Goal: Information Seeking & Learning: Learn about a topic

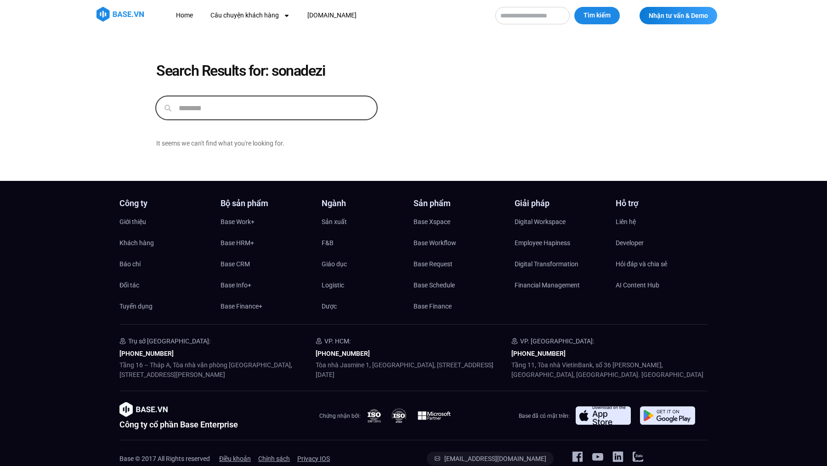
click at [250, 105] on input "********" at bounding box center [273, 108] width 205 height 22
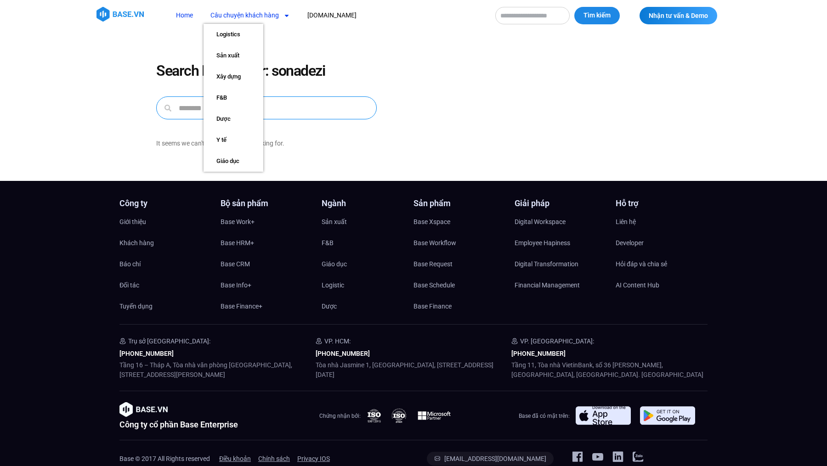
click at [184, 19] on link "Home" at bounding box center [184, 15] width 31 height 17
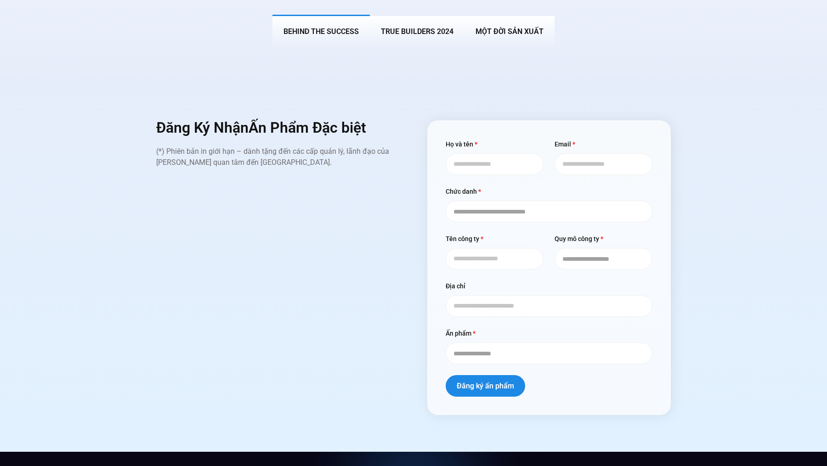
scroll to position [3770, 0]
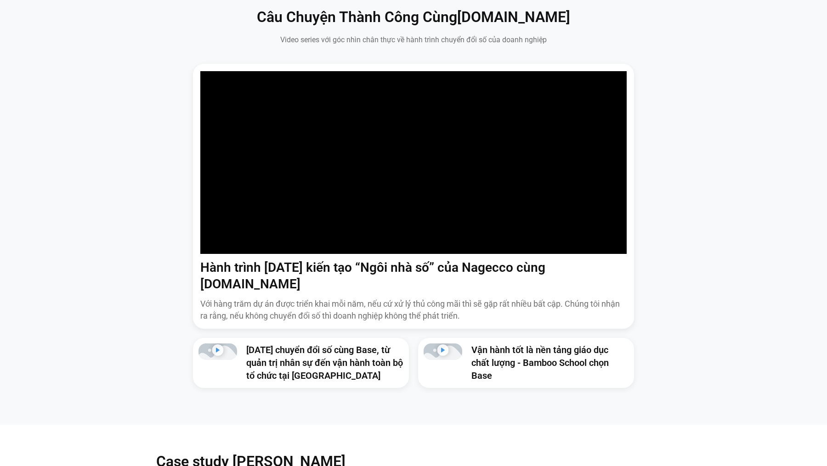
scroll to position [697, 0]
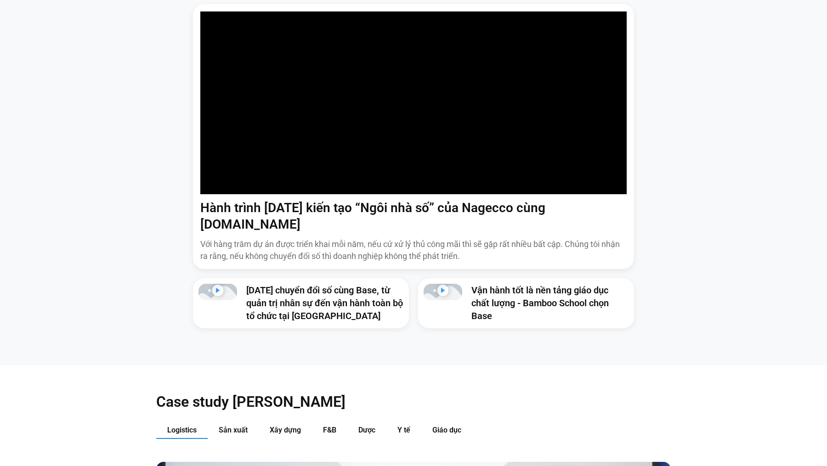
click at [363, 238] on p "Với hàng trăm dự án được triển khai mỗi năm, nếu cứ xử lý thủ công mãi thì sẽ g…" at bounding box center [413, 249] width 426 height 23
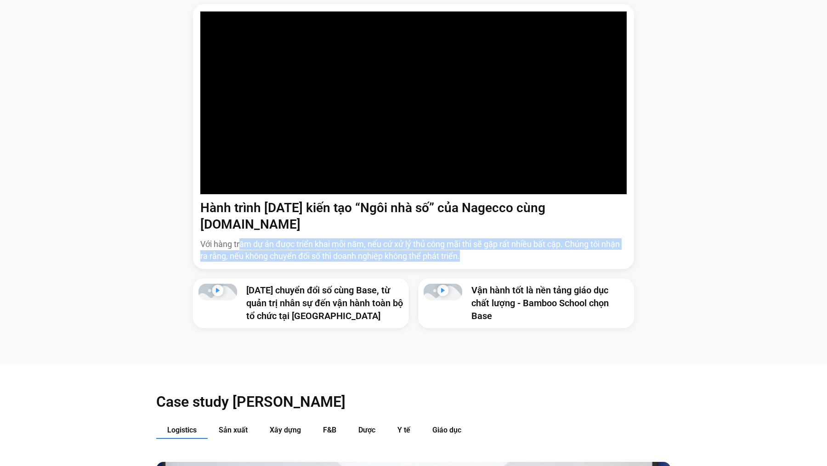
click at [363, 238] on p "Với hàng trăm dự án được triển khai mỗi năm, nếu cứ xử lý thủ công mãi thì sẽ g…" at bounding box center [413, 249] width 426 height 23
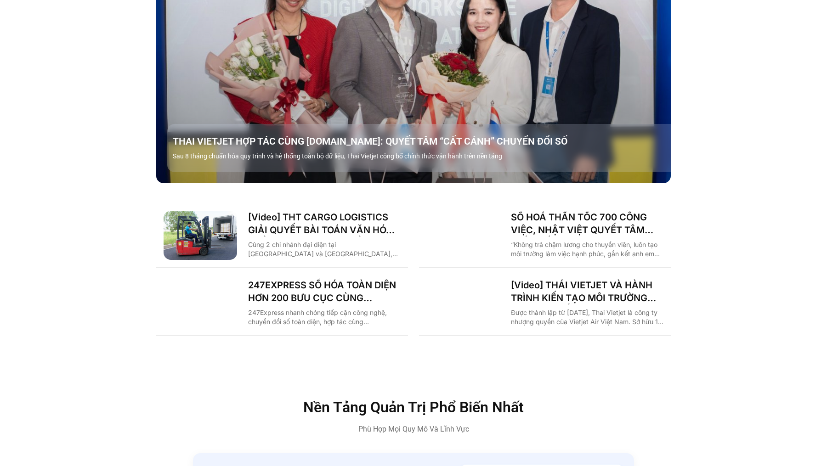
scroll to position [1264, 0]
